Goal: Information Seeking & Learning: Learn about a topic

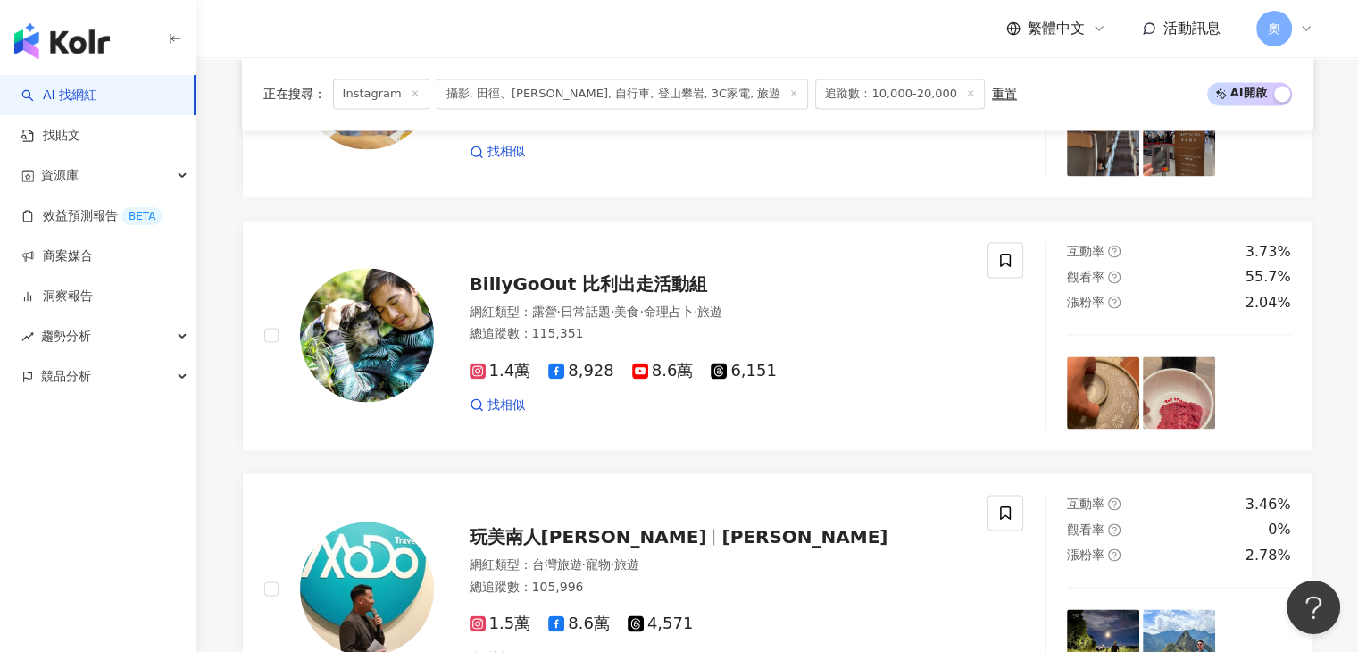
scroll to position [2540, 0]
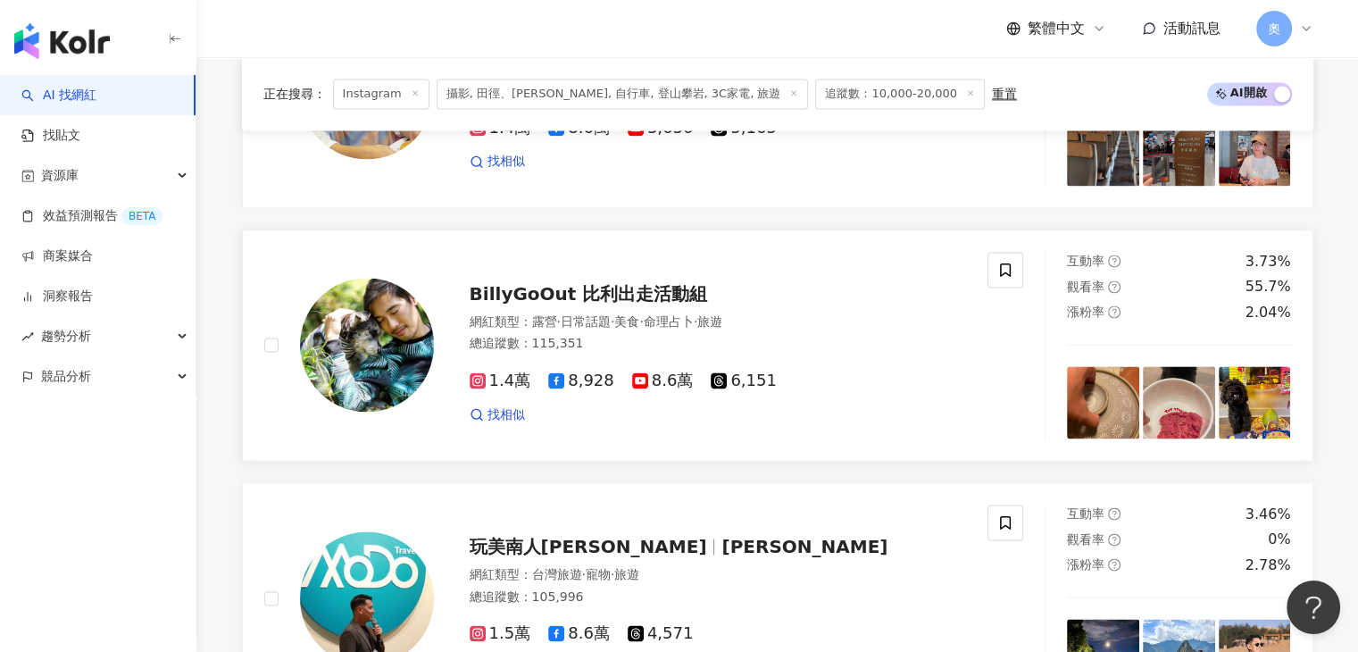
click at [627, 305] on span "BillyGoOut 比利出走活動組" at bounding box center [589, 293] width 238 height 21
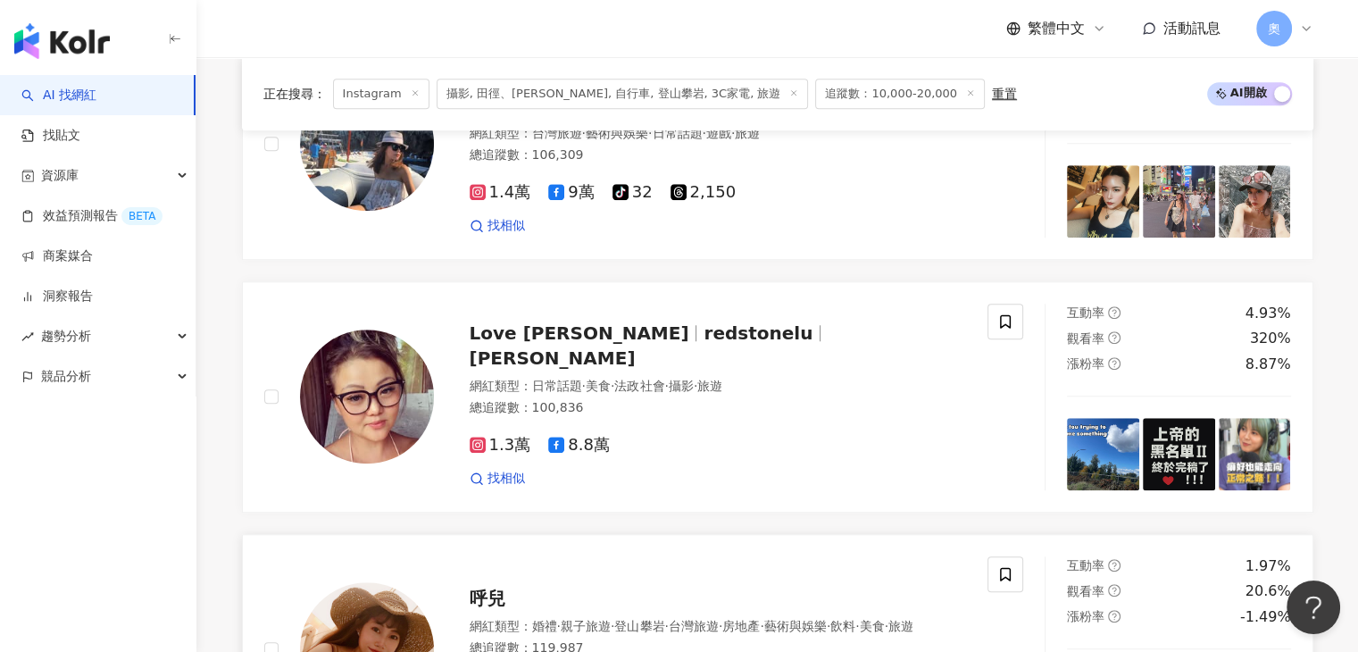
scroll to position [1647, 0]
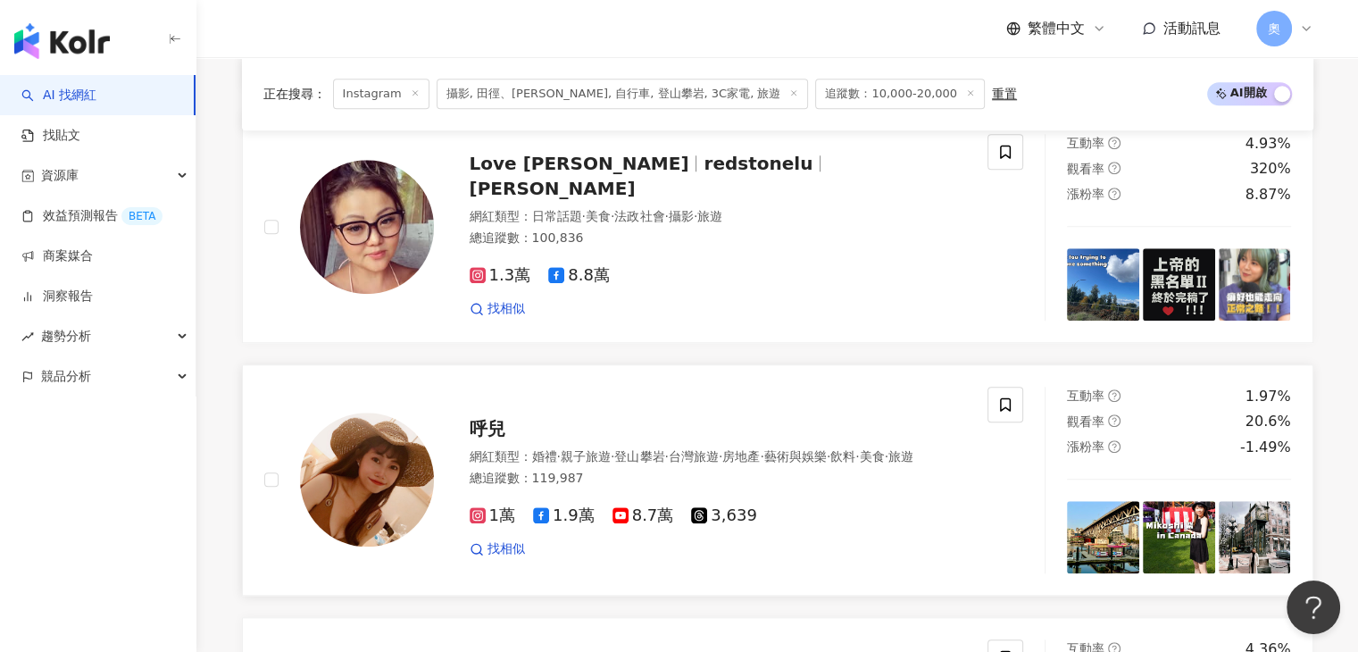
click at [561, 440] on div "呼兒" at bounding box center [718, 428] width 497 height 25
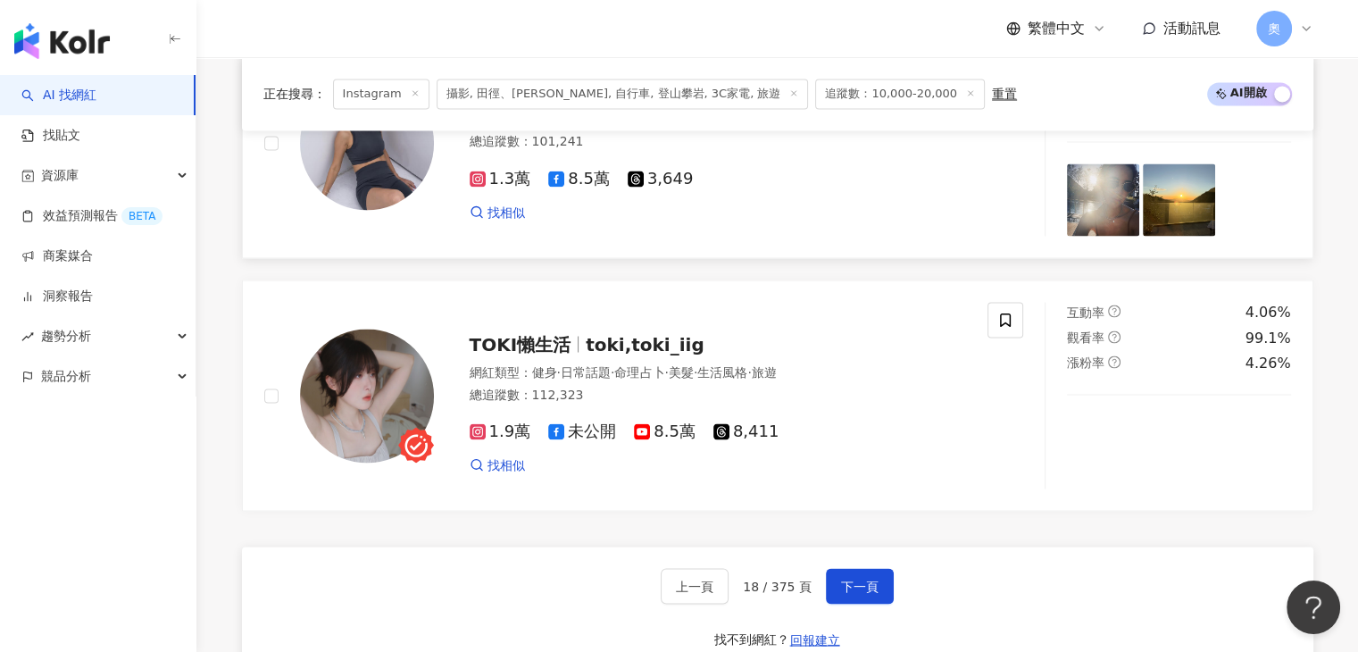
scroll to position [3343, 0]
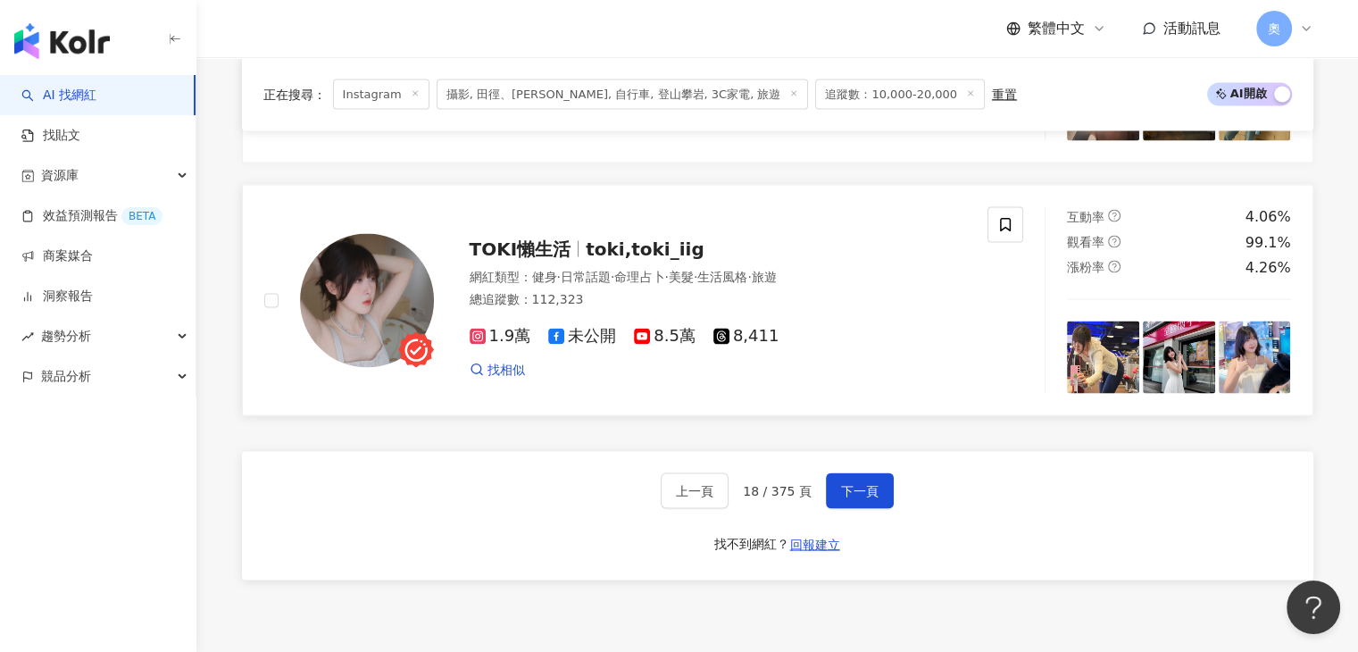
click at [664, 255] on span "toki,toki_iig" at bounding box center [645, 248] width 119 height 21
click at [857, 481] on button "下一頁" at bounding box center [860, 490] width 68 height 36
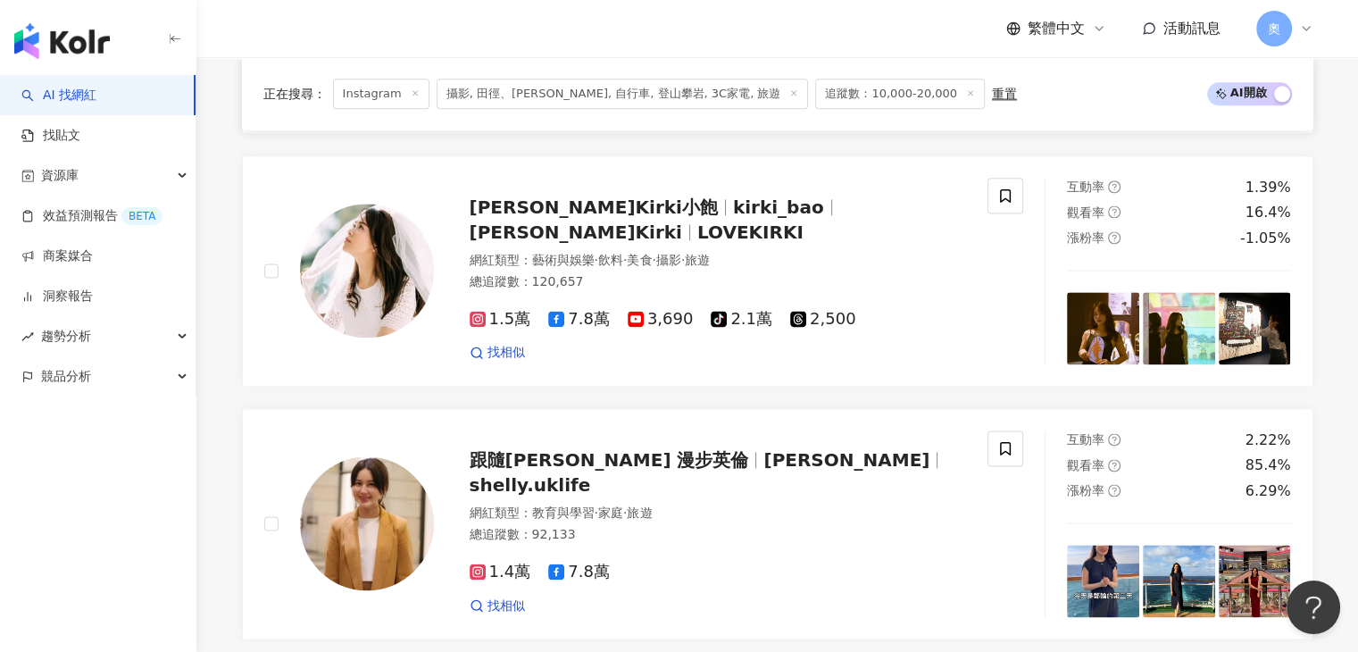
scroll to position [2361, 0]
click at [682, 230] on span "紀儀羚Kirki" at bounding box center [576, 231] width 213 height 21
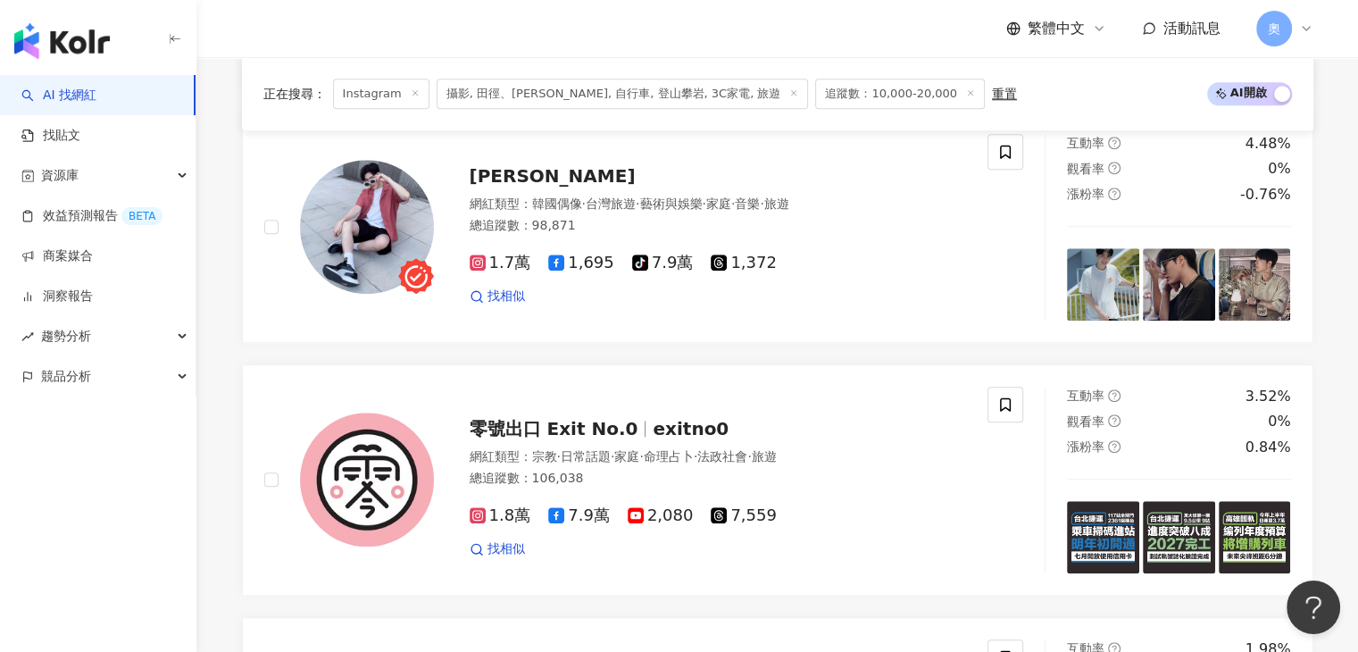
scroll to position [1647, 0]
click at [538, 179] on span "張子龍Aaron" at bounding box center [553, 175] width 166 height 21
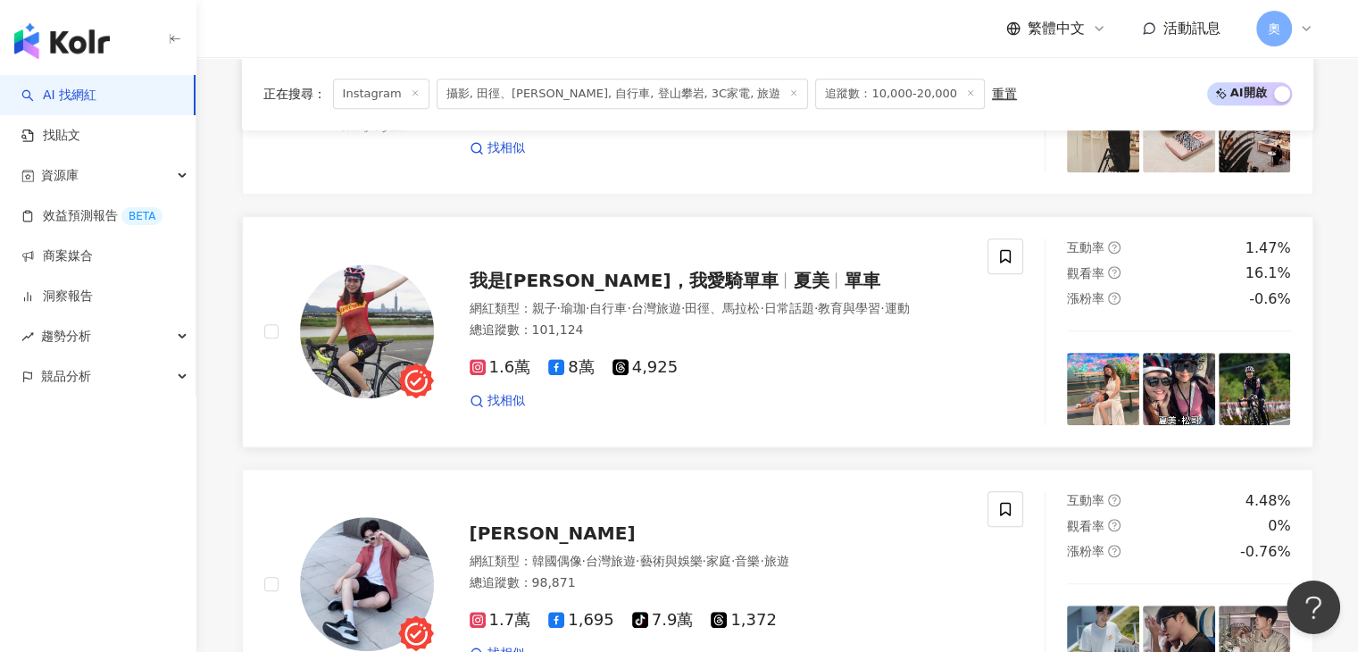
click at [622, 288] on span "我是夏美，我愛騎單車" at bounding box center [624, 280] width 309 height 21
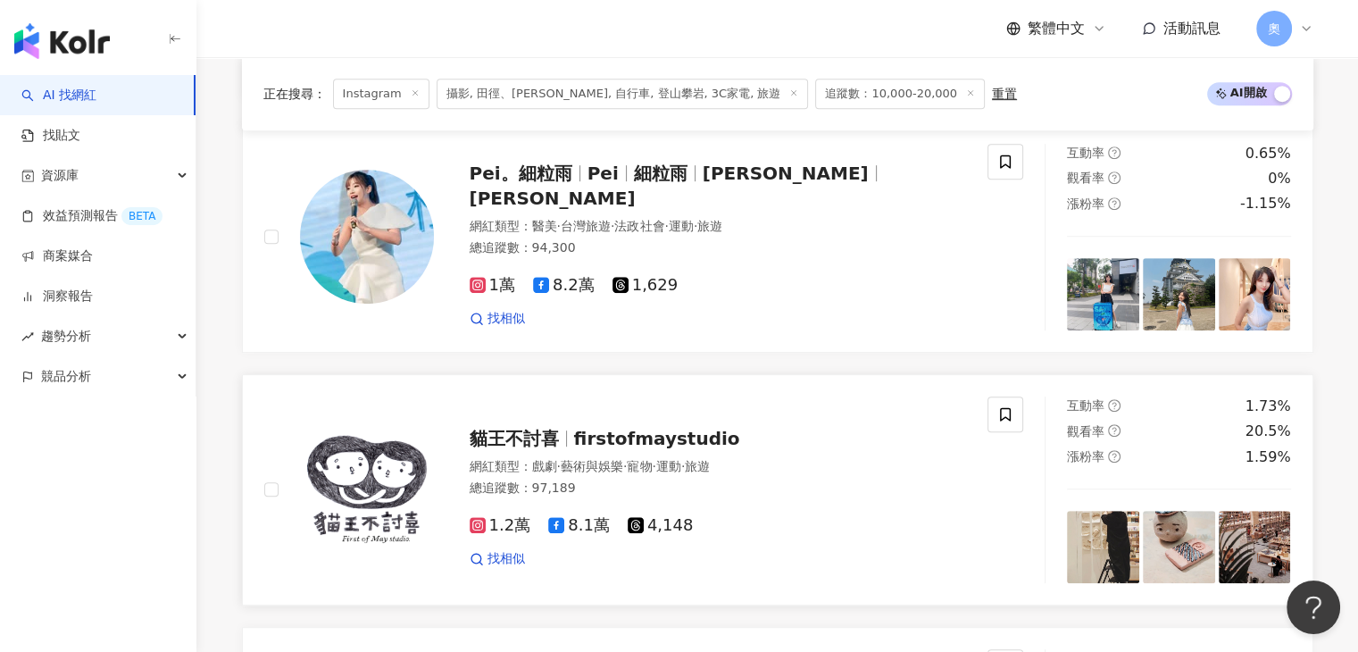
scroll to position [754, 0]
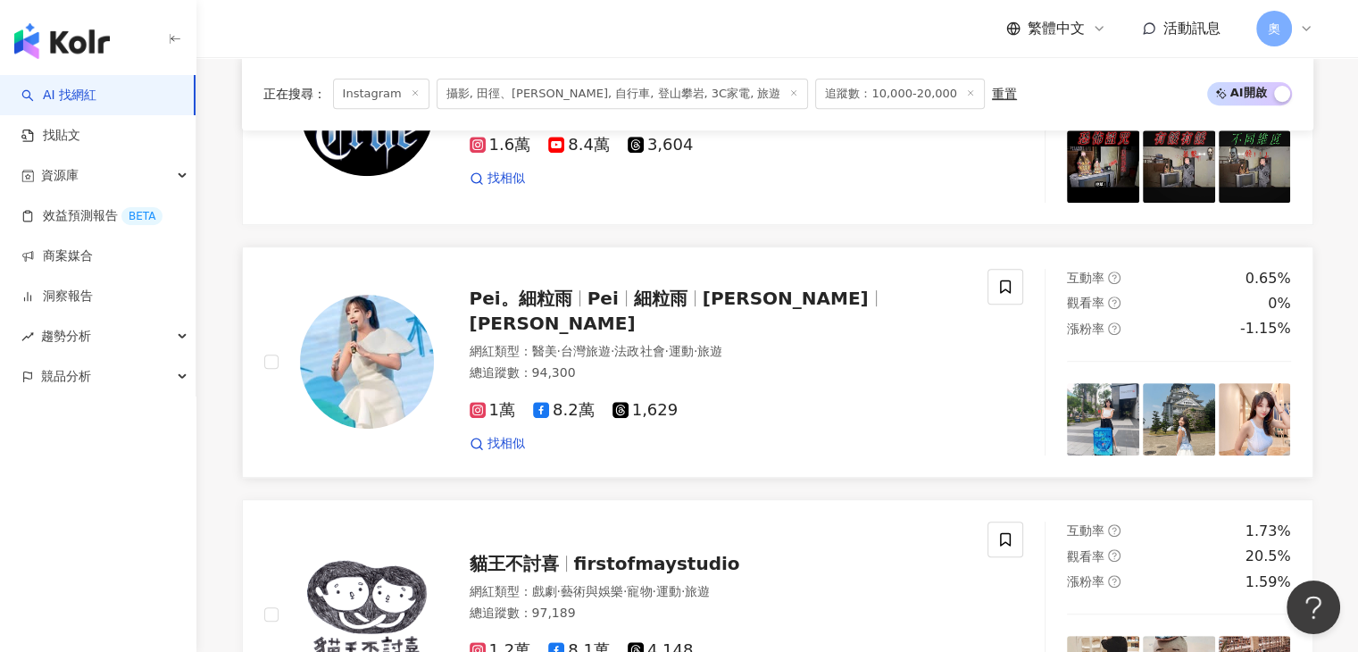
click at [739, 309] on span "李小雨" at bounding box center [786, 298] width 166 height 21
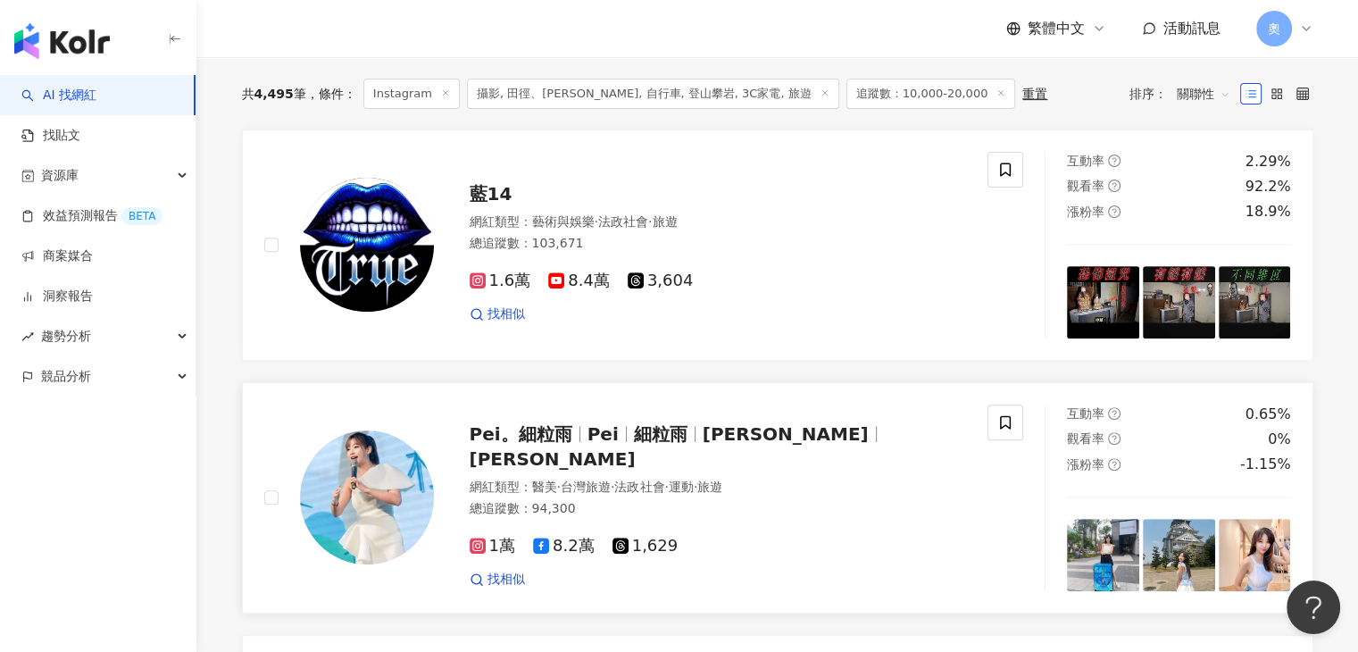
scroll to position [486, 0]
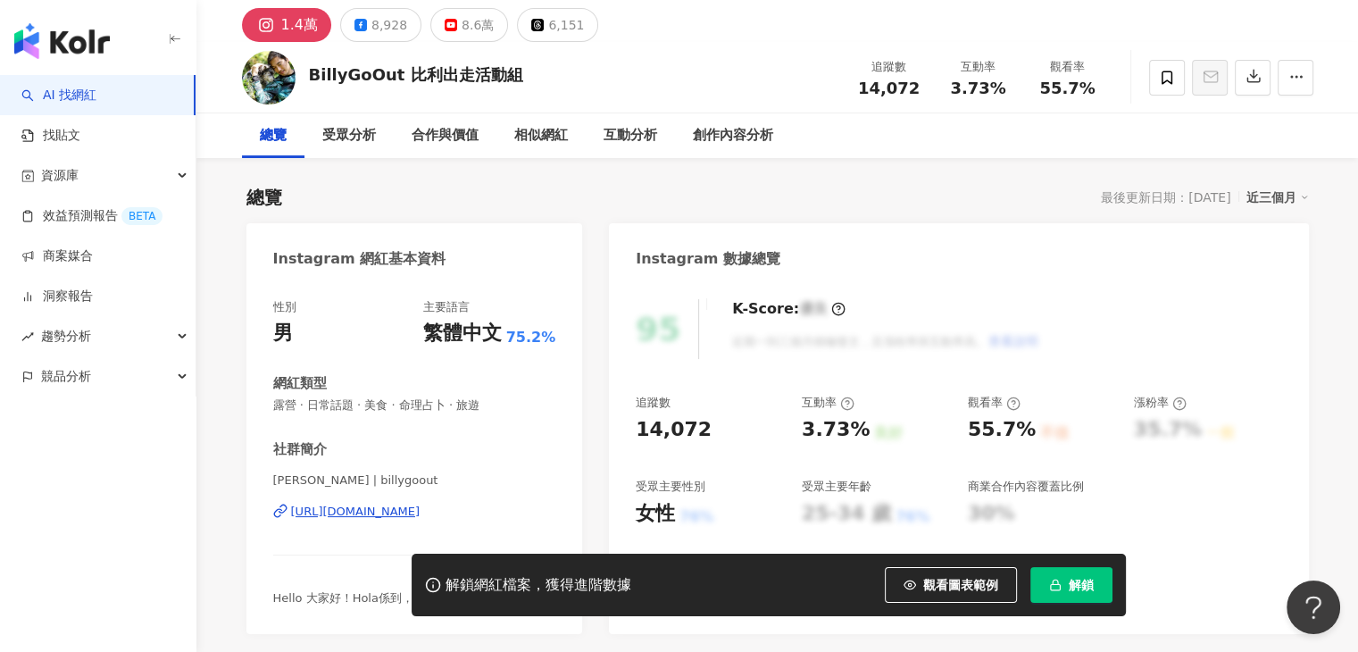
scroll to position [89, 0]
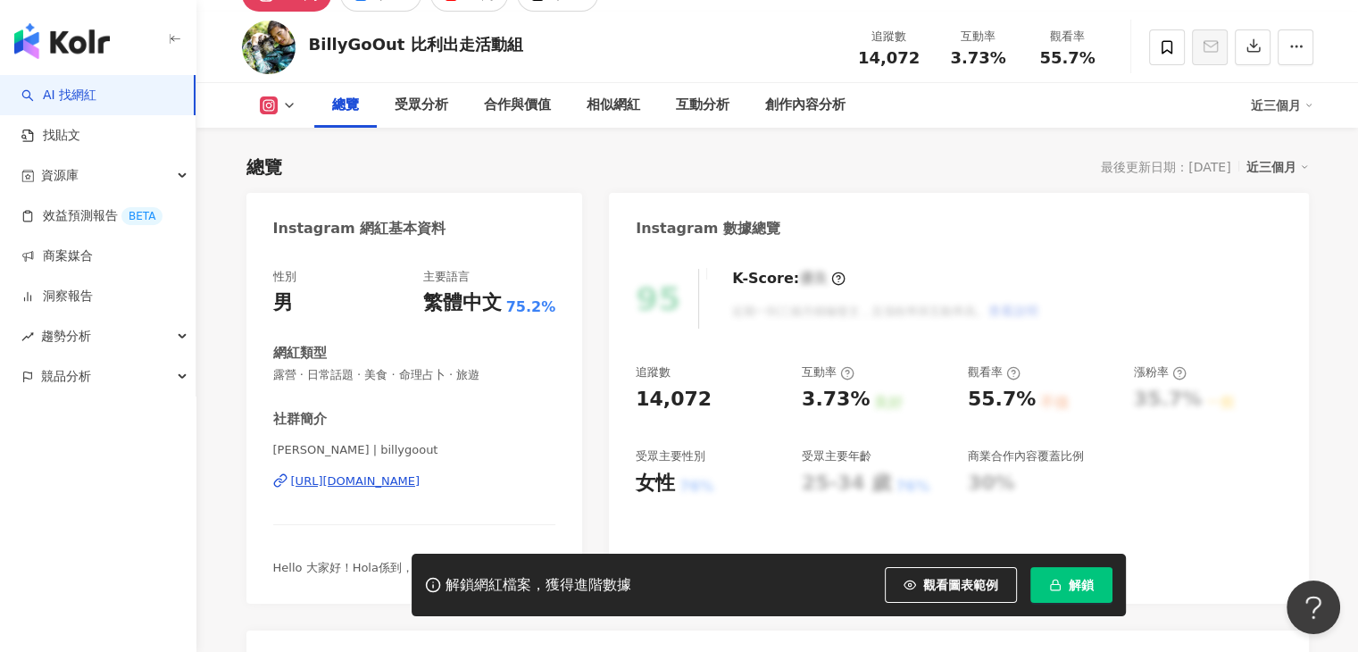
click at [421, 487] on div "https://www.instagram.com/billygoout/" at bounding box center [355, 481] width 129 height 16
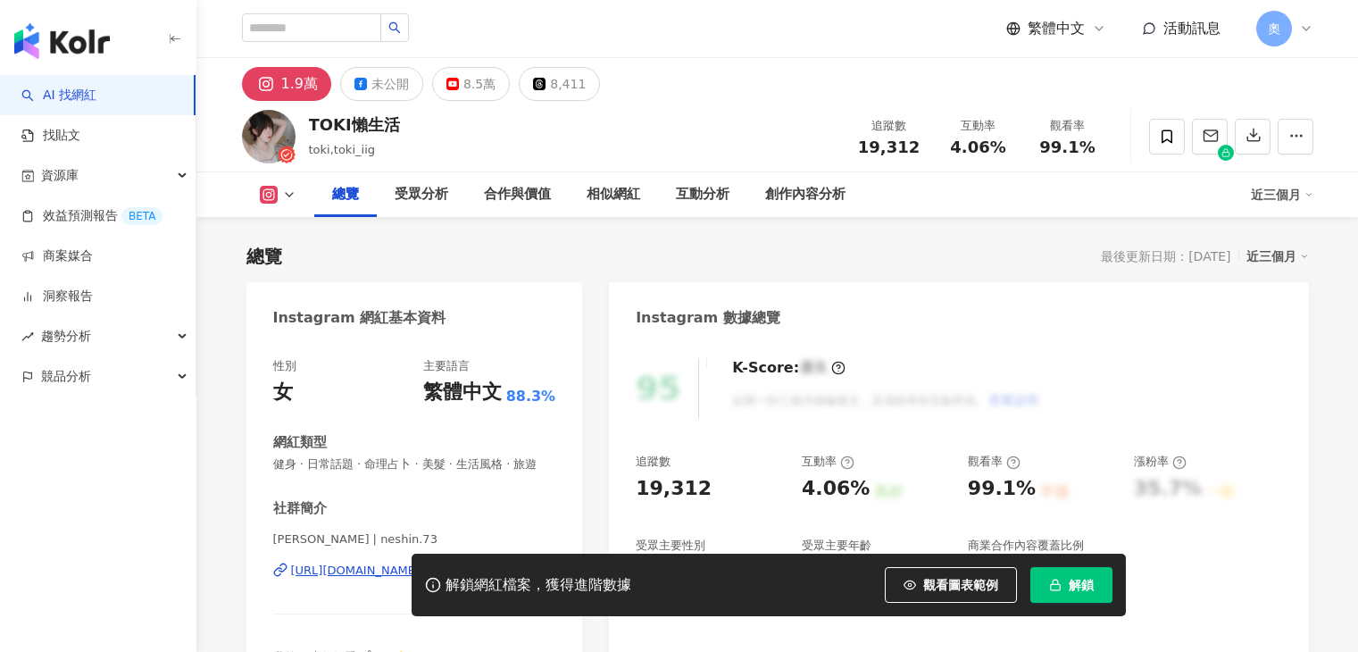
click at [421, 563] on div "https://www.instagram.com/neshin.73/" at bounding box center [355, 571] width 129 height 16
